Goal: Check status: Check status

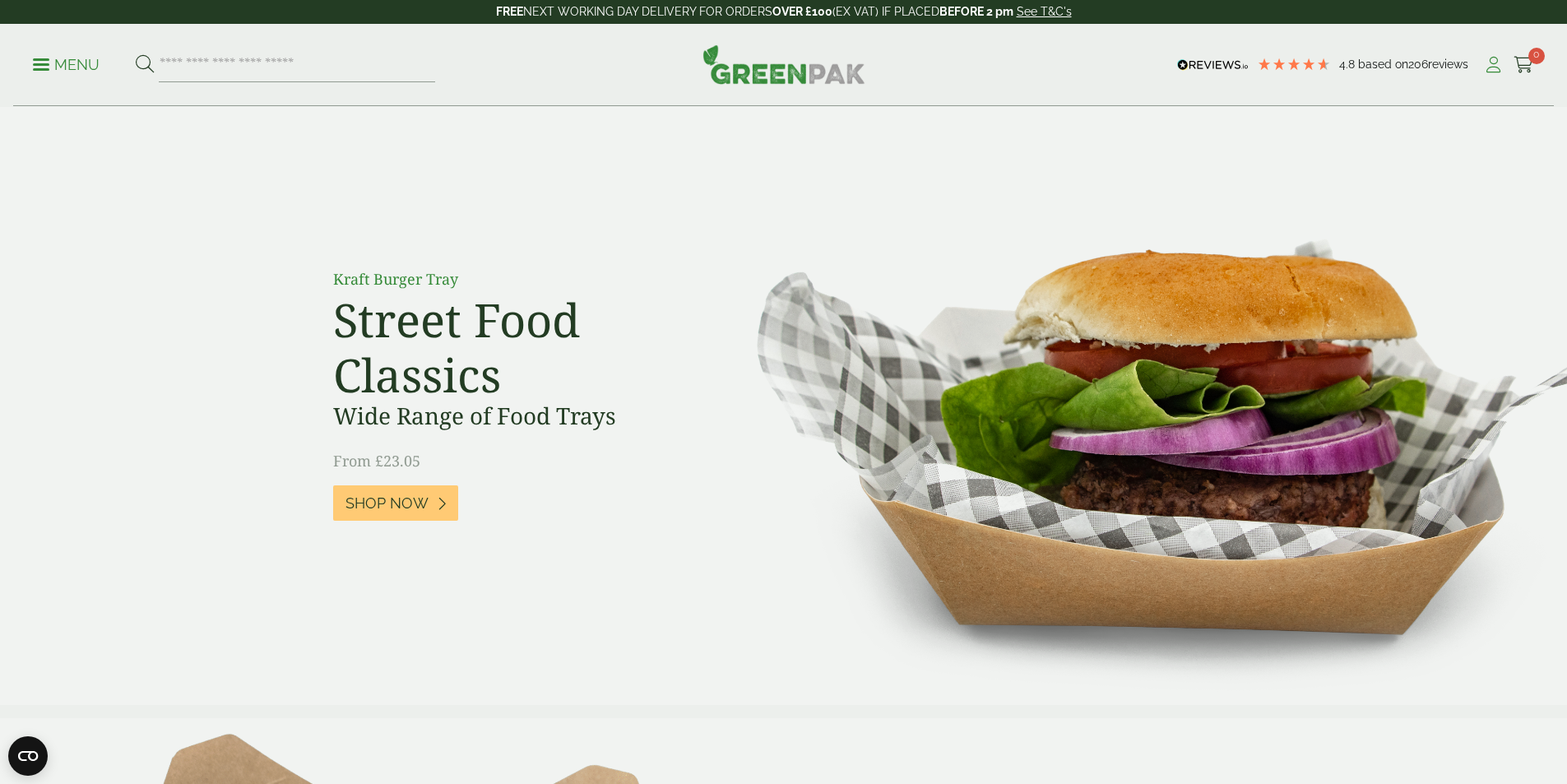
click at [1483, 65] on icon at bounding box center [1493, 64] width 21 height 16
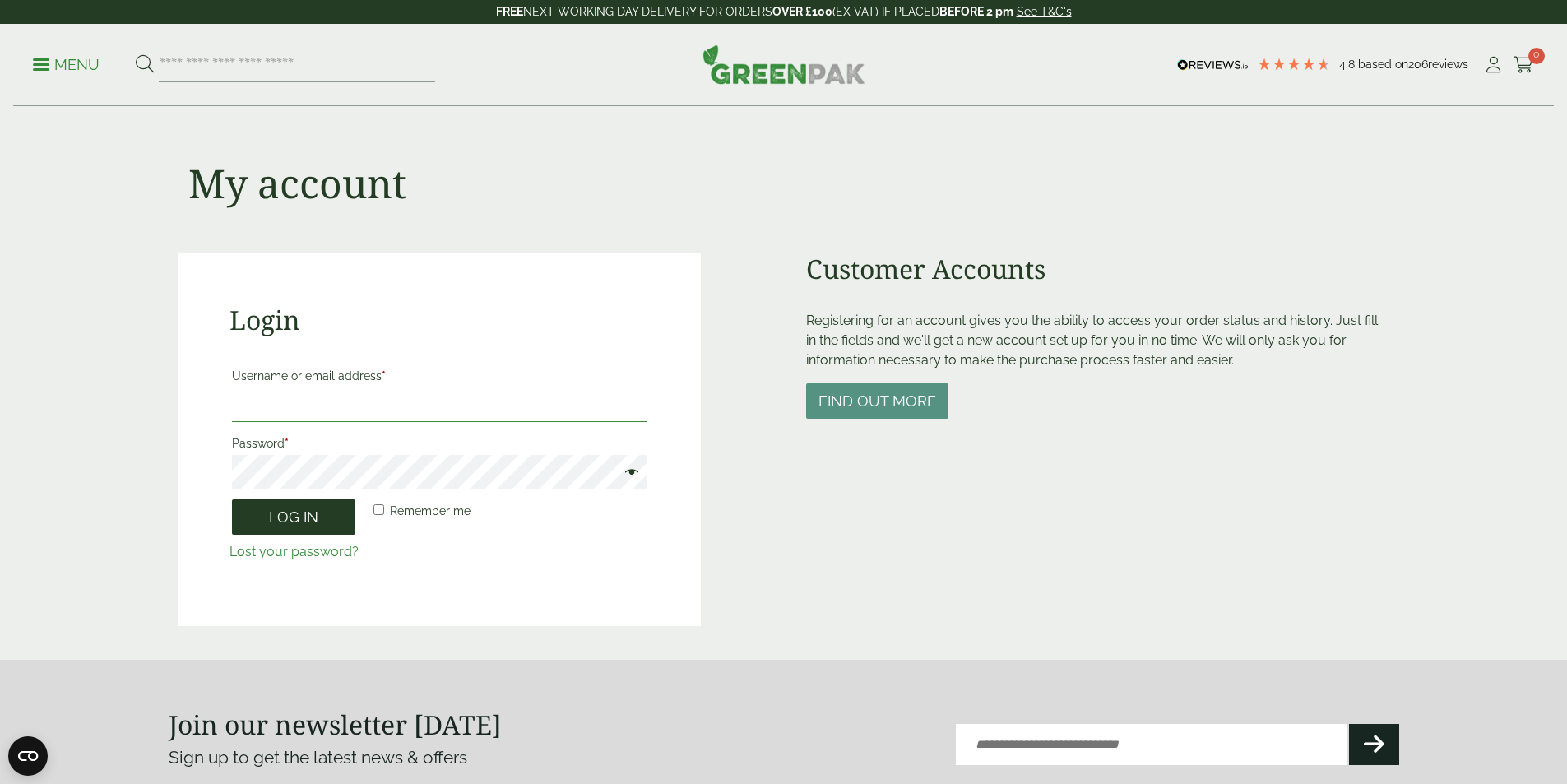
type input "**********"
click at [276, 517] on button "Log in" at bounding box center [293, 517] width 124 height 36
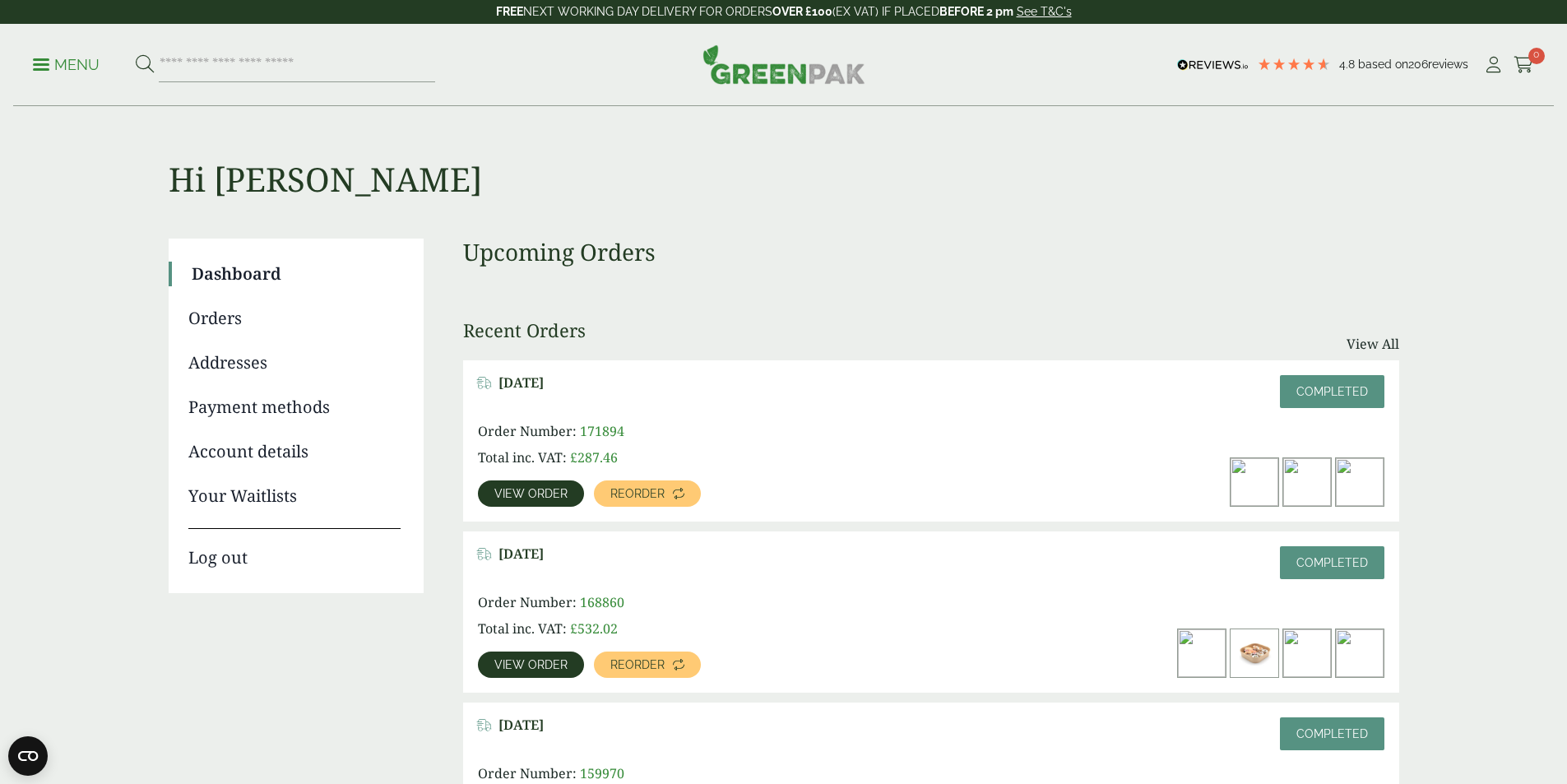
click at [223, 316] on link "Orders" at bounding box center [294, 318] width 212 height 24
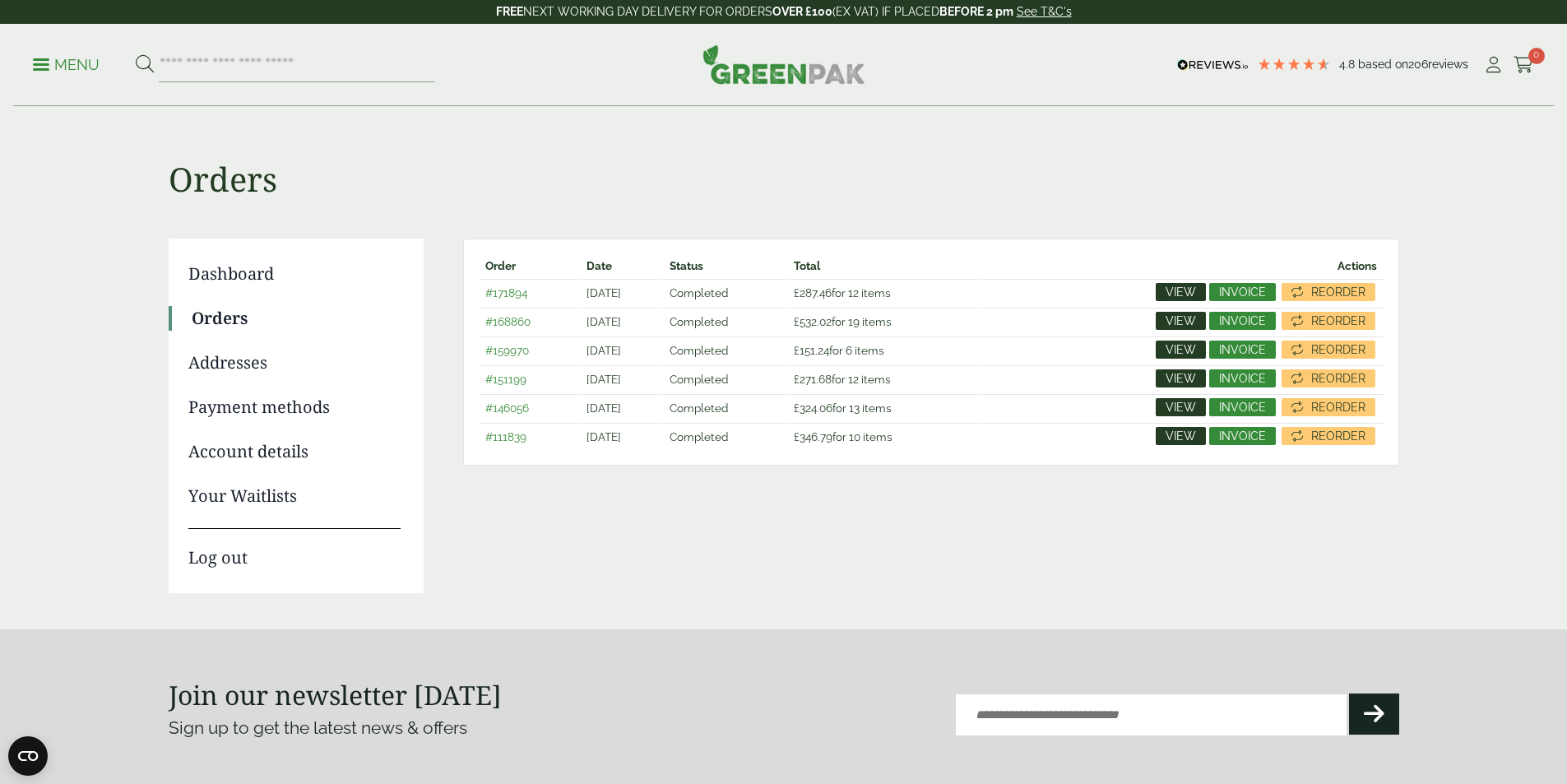
click at [1190, 290] on span "View" at bounding box center [1180, 292] width 30 height 11
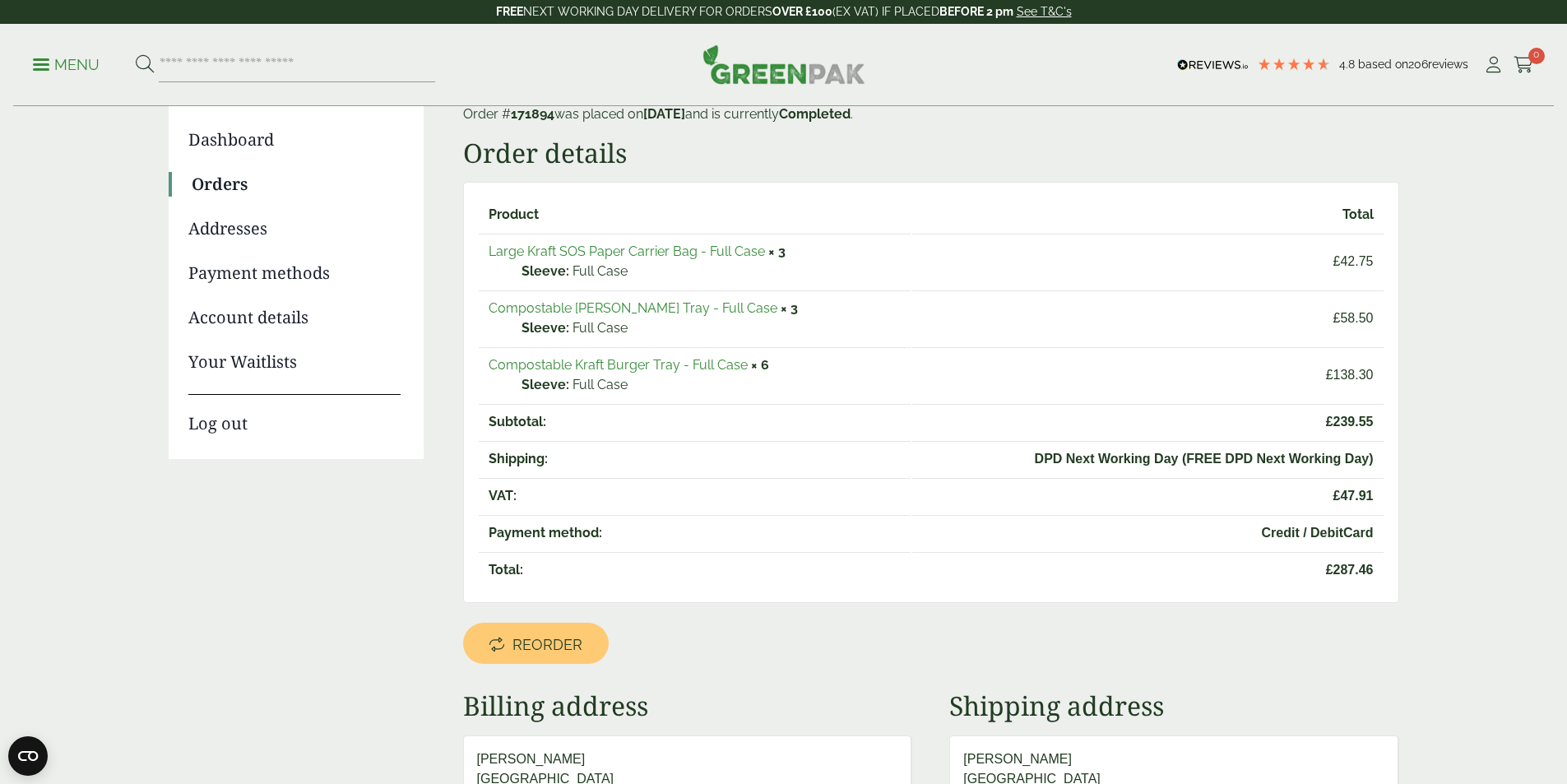
scroll to position [165, 0]
